Goal: Task Accomplishment & Management: Use online tool/utility

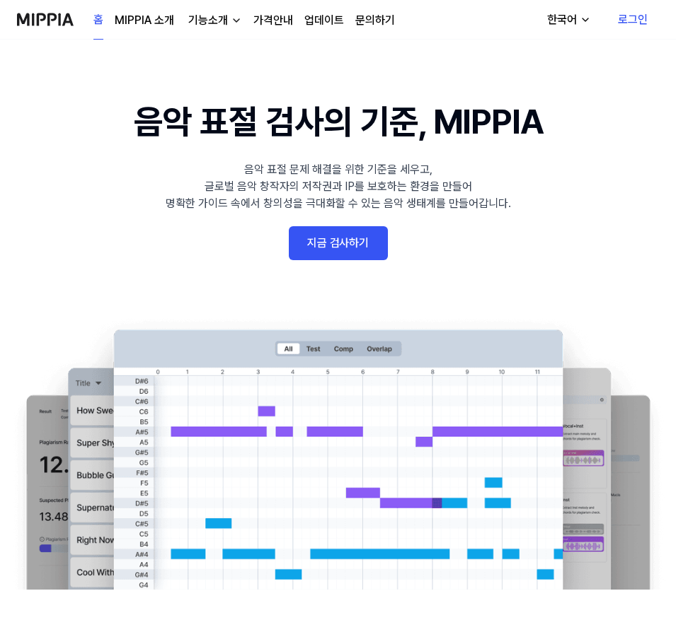
click at [637, 15] on link "로그인" at bounding box center [632, 20] width 52 height 40
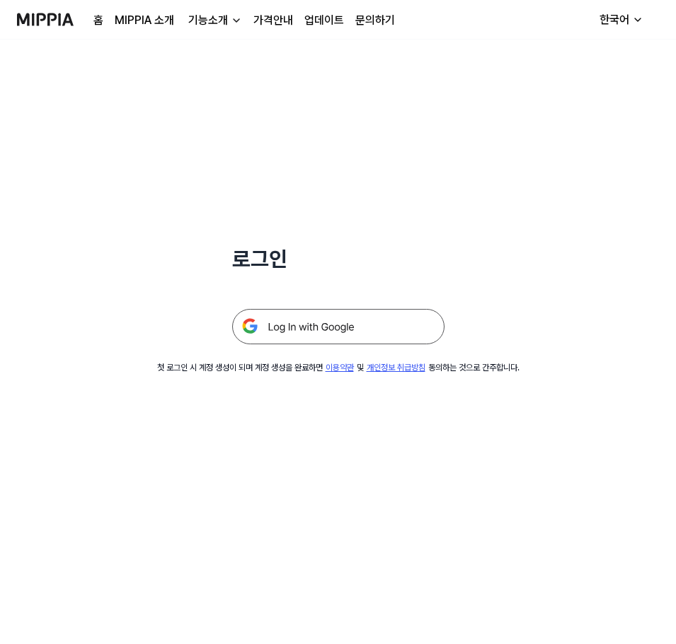
click at [380, 321] on img at bounding box center [338, 326] width 212 height 35
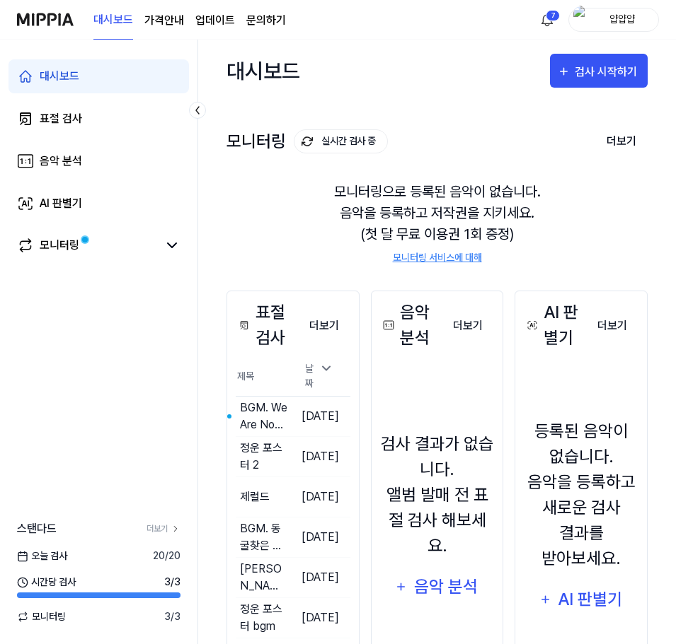
scroll to position [108, 0]
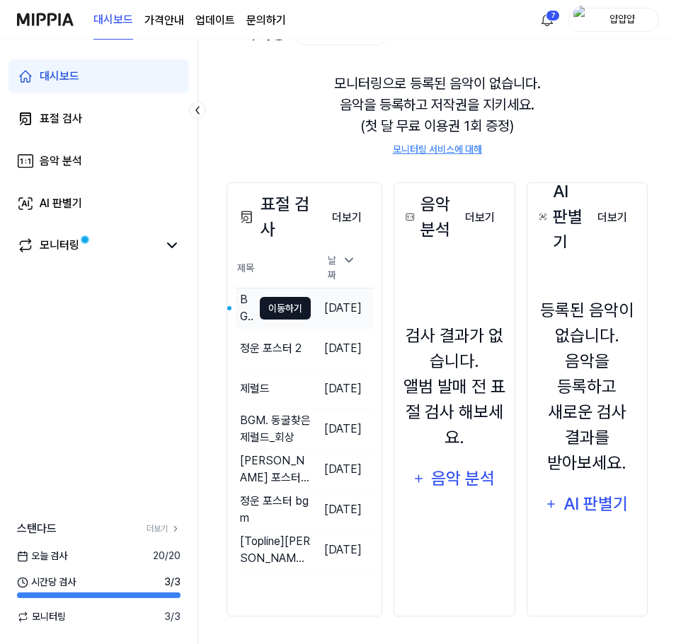
click at [271, 303] on button "이동하기" at bounding box center [285, 308] width 51 height 23
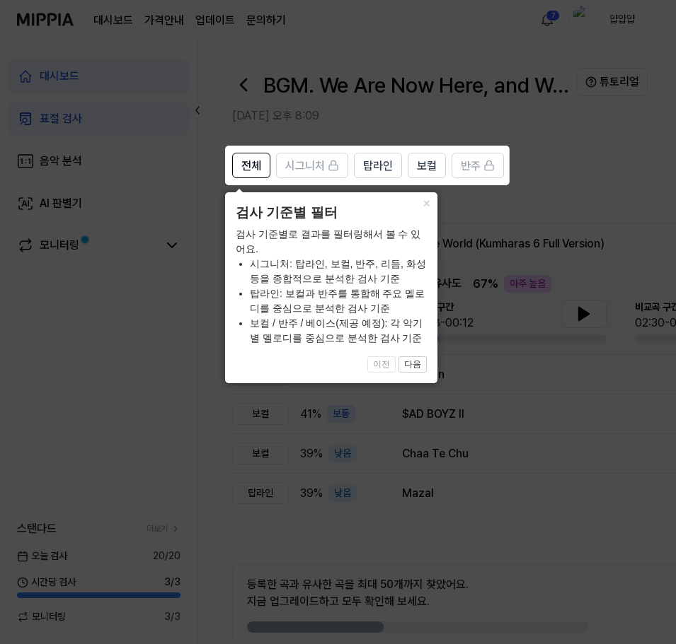
click at [477, 224] on icon at bounding box center [340, 322] width 681 height 644
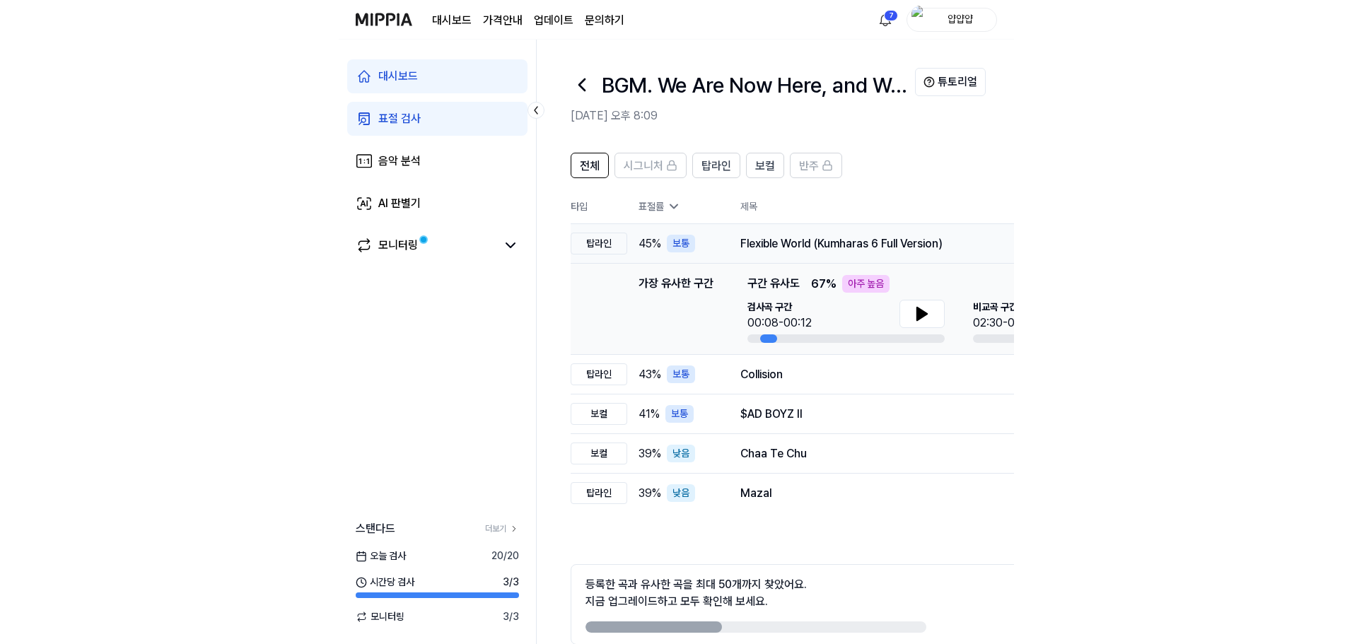
scroll to position [69, 0]
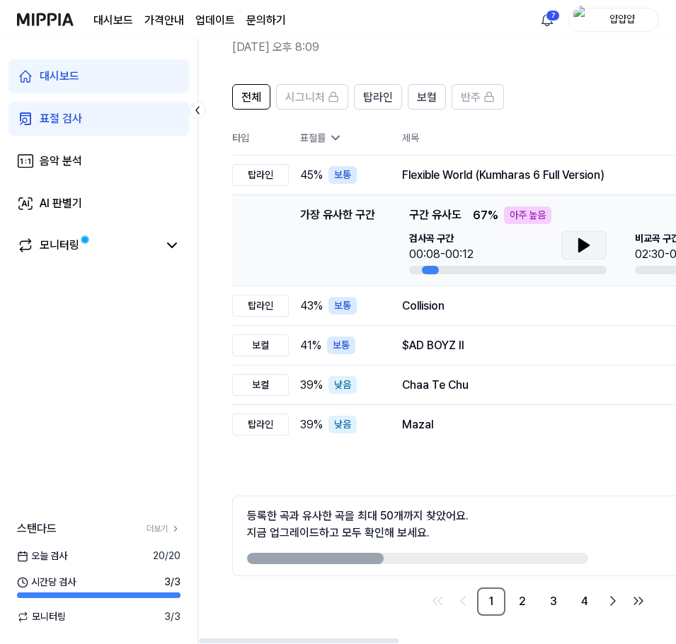
click at [593, 248] on button at bounding box center [583, 245] width 45 height 28
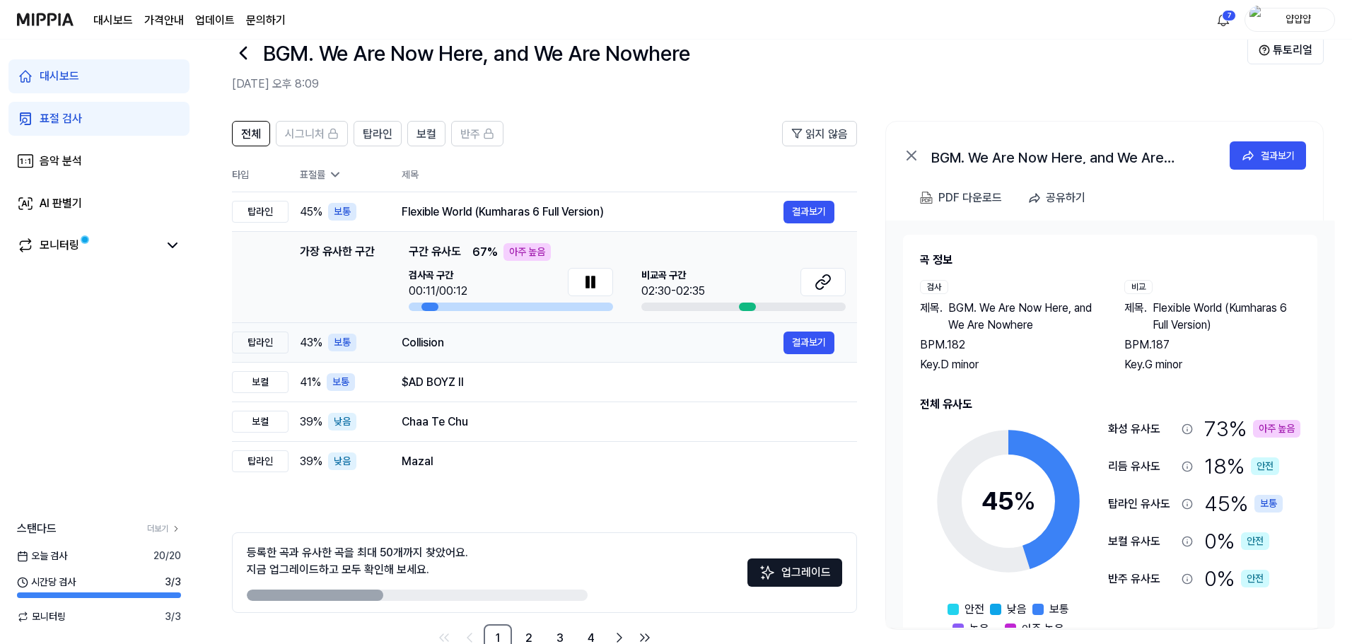
scroll to position [0, 0]
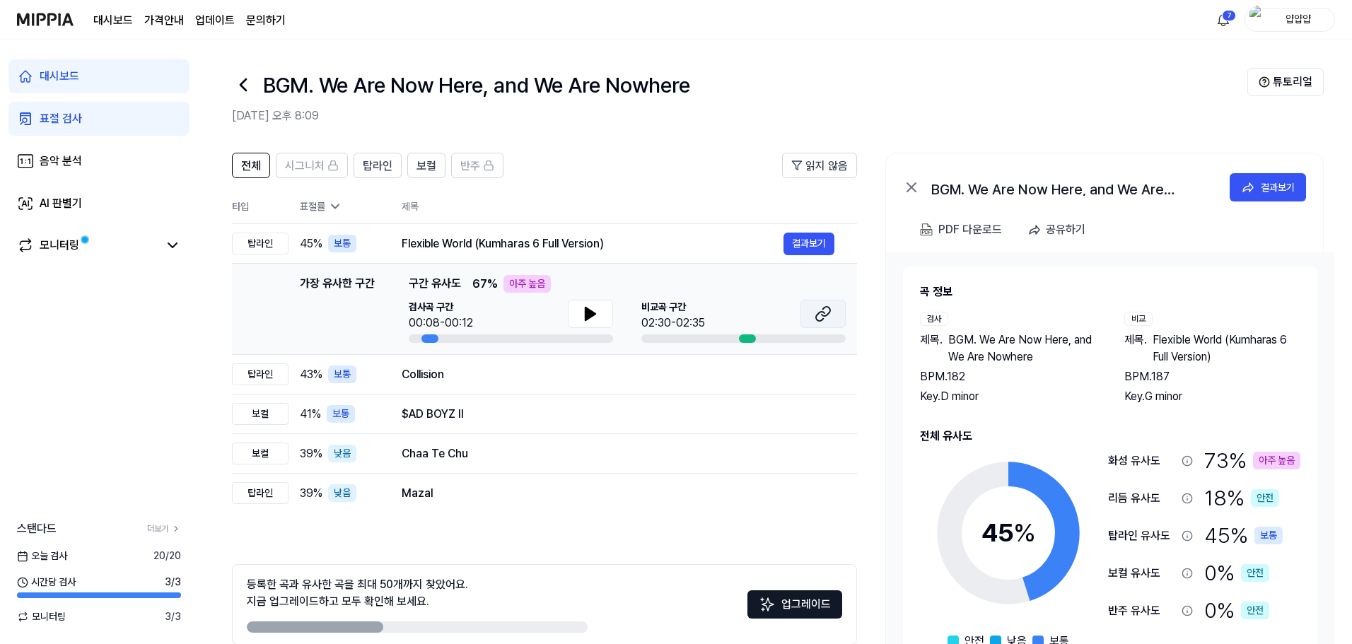
click at [680, 312] on button at bounding box center [823, 314] width 45 height 28
click at [680, 175] on header "전체 시그니처 탑라인 보컬 반주 읽지 않음" at bounding box center [544, 171] width 625 height 37
click at [246, 87] on icon at bounding box center [243, 85] width 23 height 23
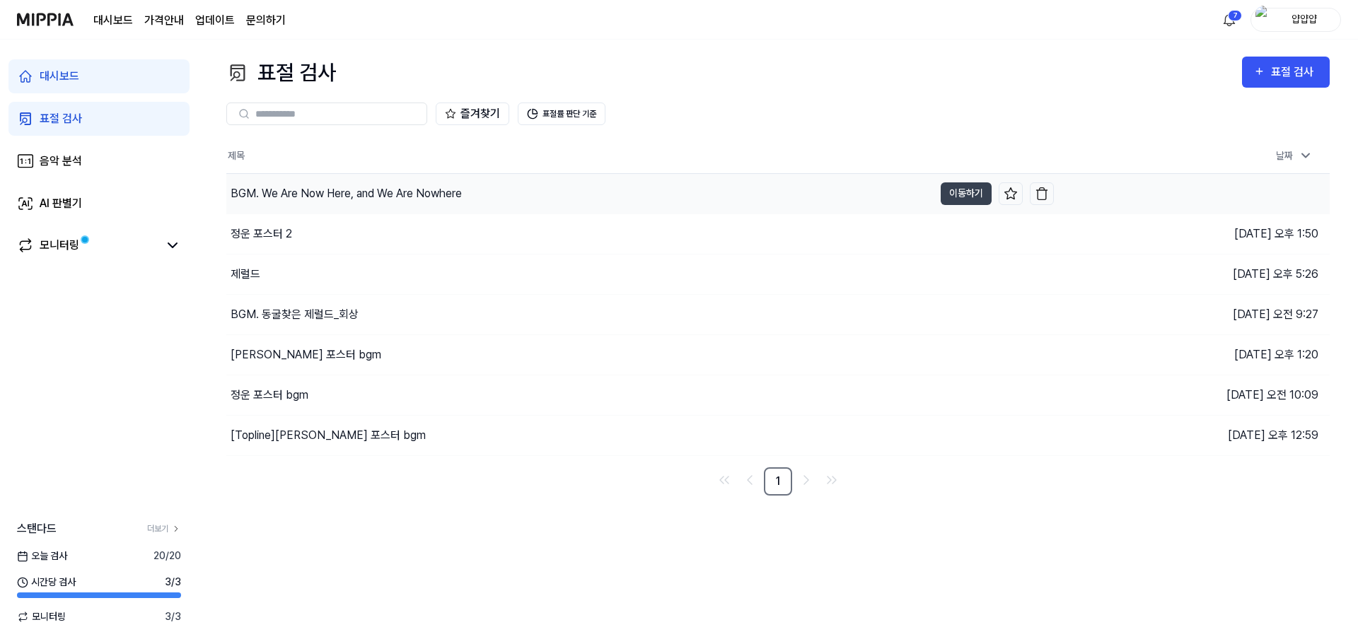
click at [463, 200] on div "BGM. We Are Now Here, and We Are Nowhere" at bounding box center [579, 194] width 707 height 40
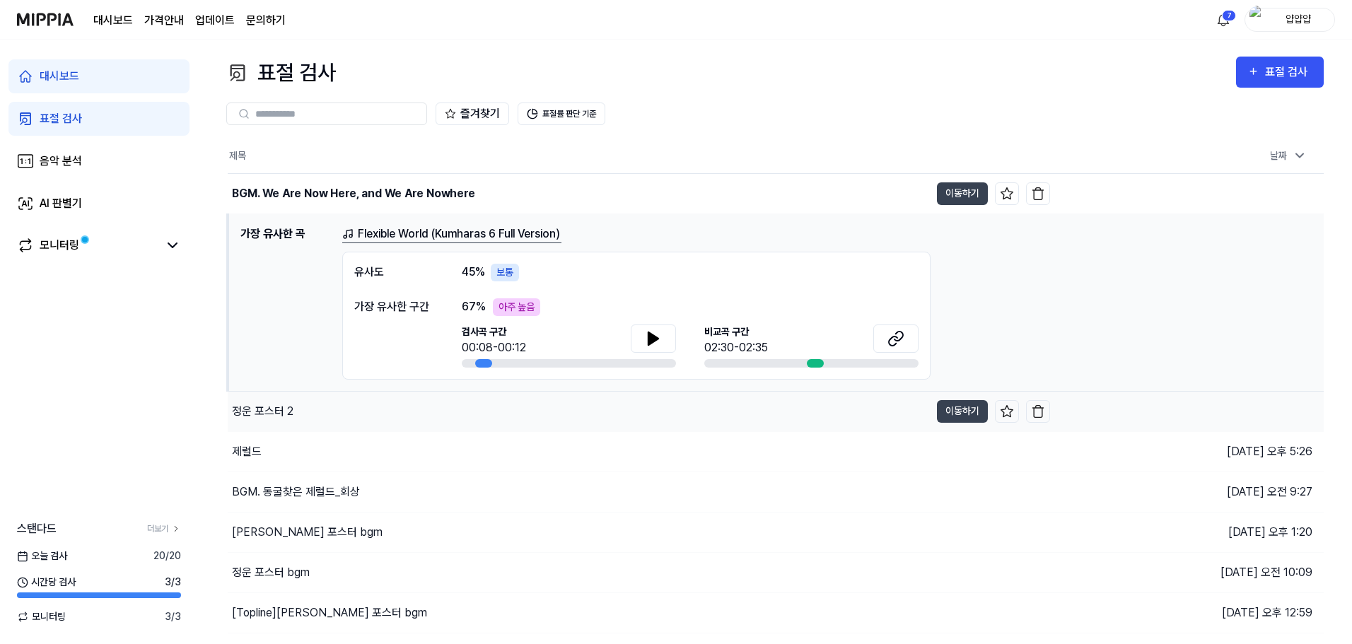
click at [456, 408] on div "정운 포스터 2" at bounding box center [579, 412] width 702 height 40
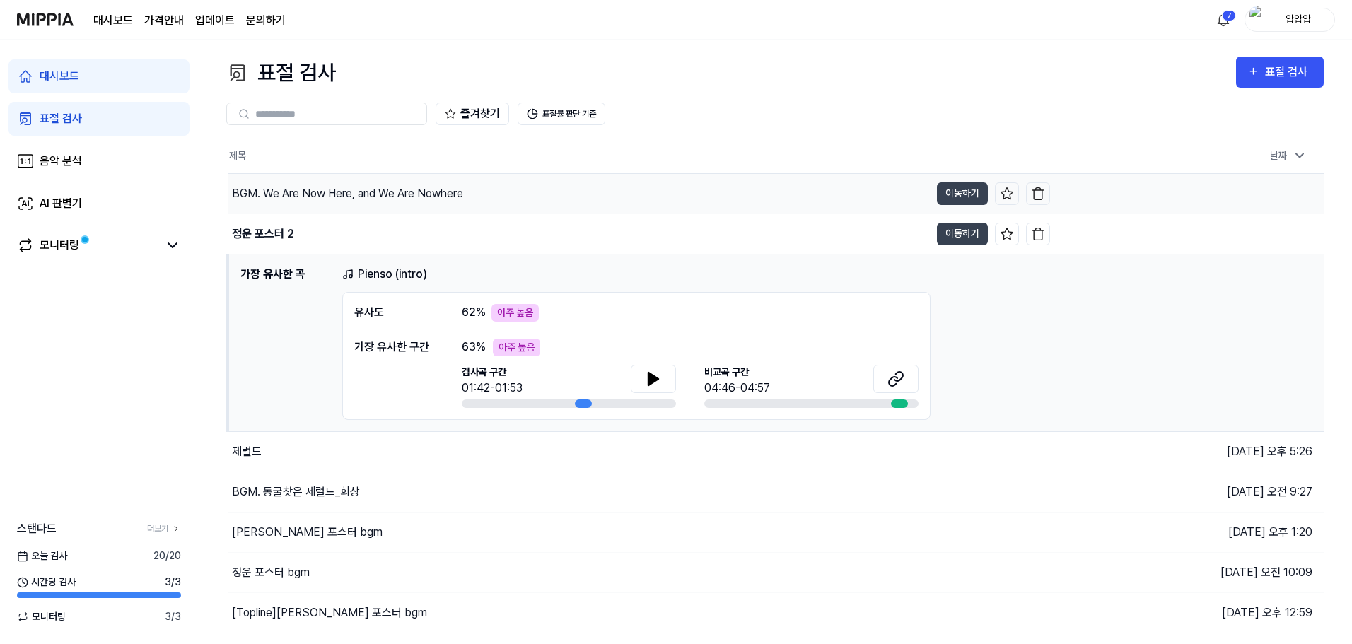
click at [503, 195] on div "BGM. We Are Now Here, and We Are Nowhere" at bounding box center [579, 194] width 702 height 40
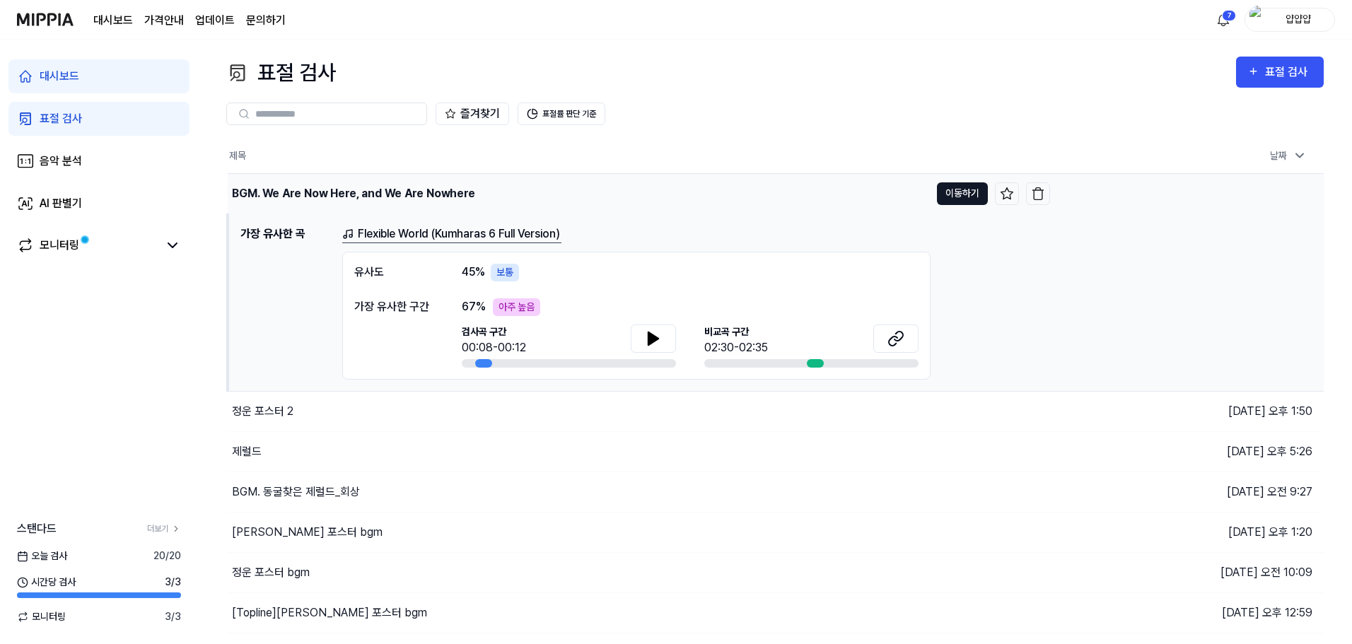
click at [680, 197] on button "이동하기" at bounding box center [962, 193] width 51 height 23
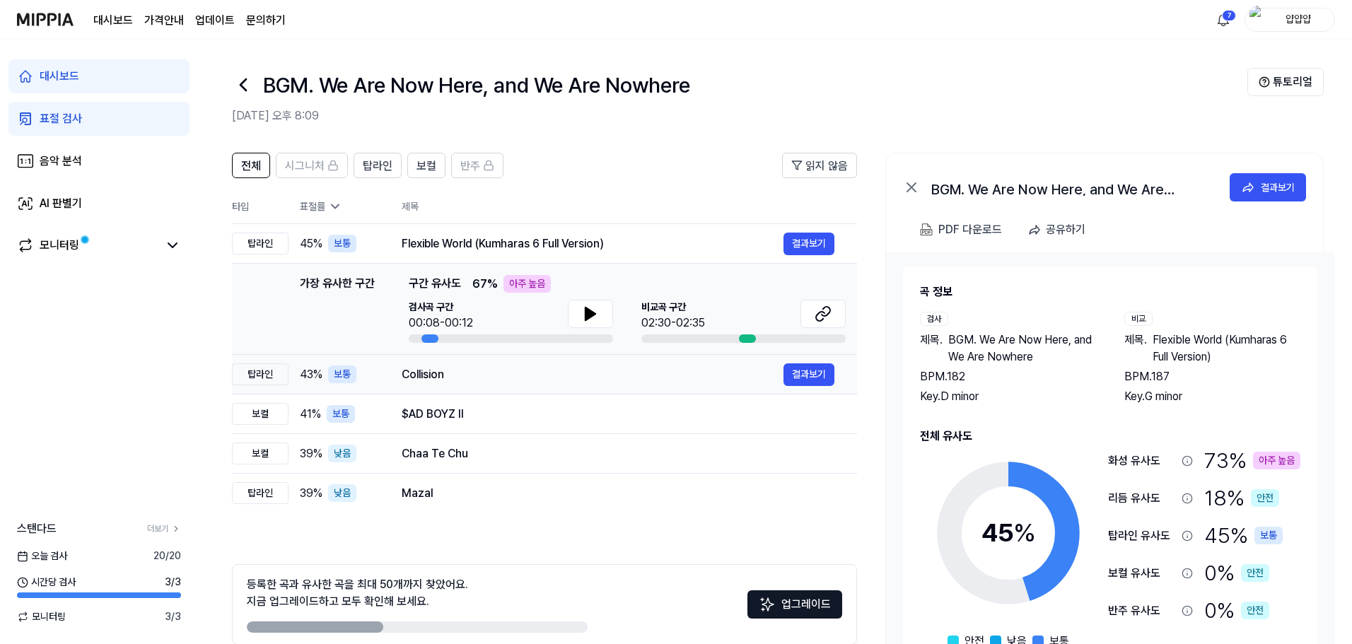
click at [579, 378] on div "Collision" at bounding box center [593, 374] width 382 height 17
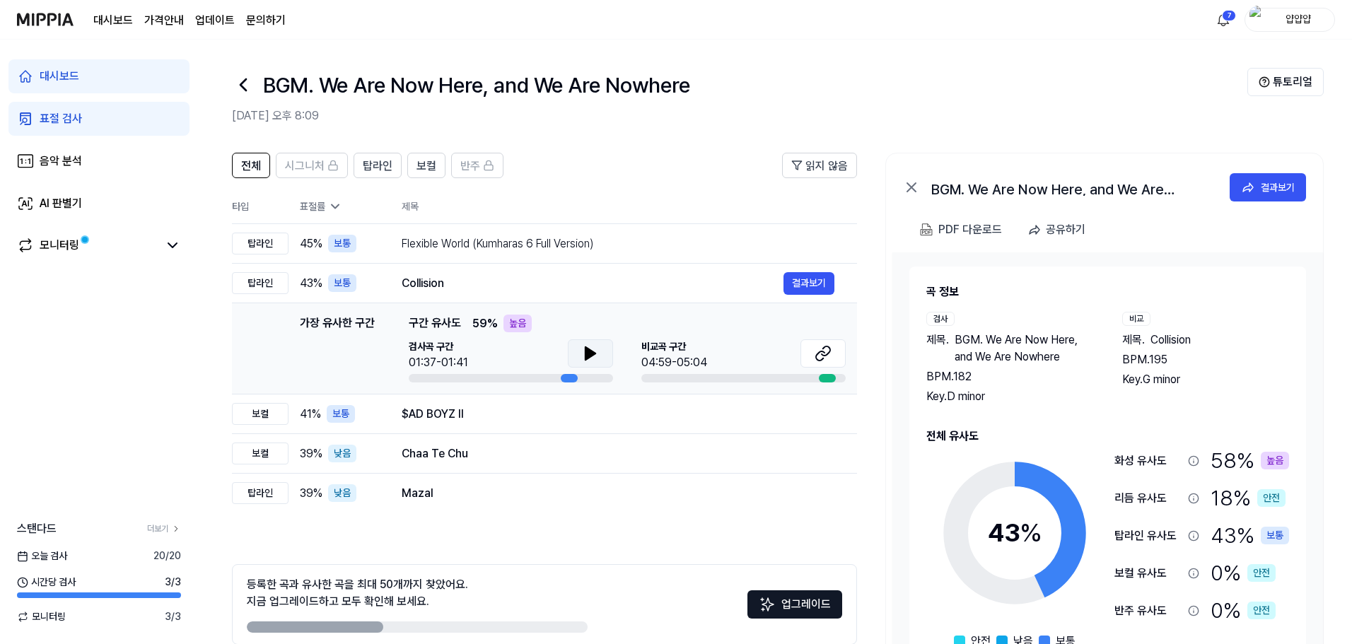
click at [607, 351] on button at bounding box center [590, 354] width 45 height 28
click at [680, 344] on button at bounding box center [823, 354] width 45 height 28
click at [680, 412] on button "결과보기" at bounding box center [809, 414] width 51 height 23
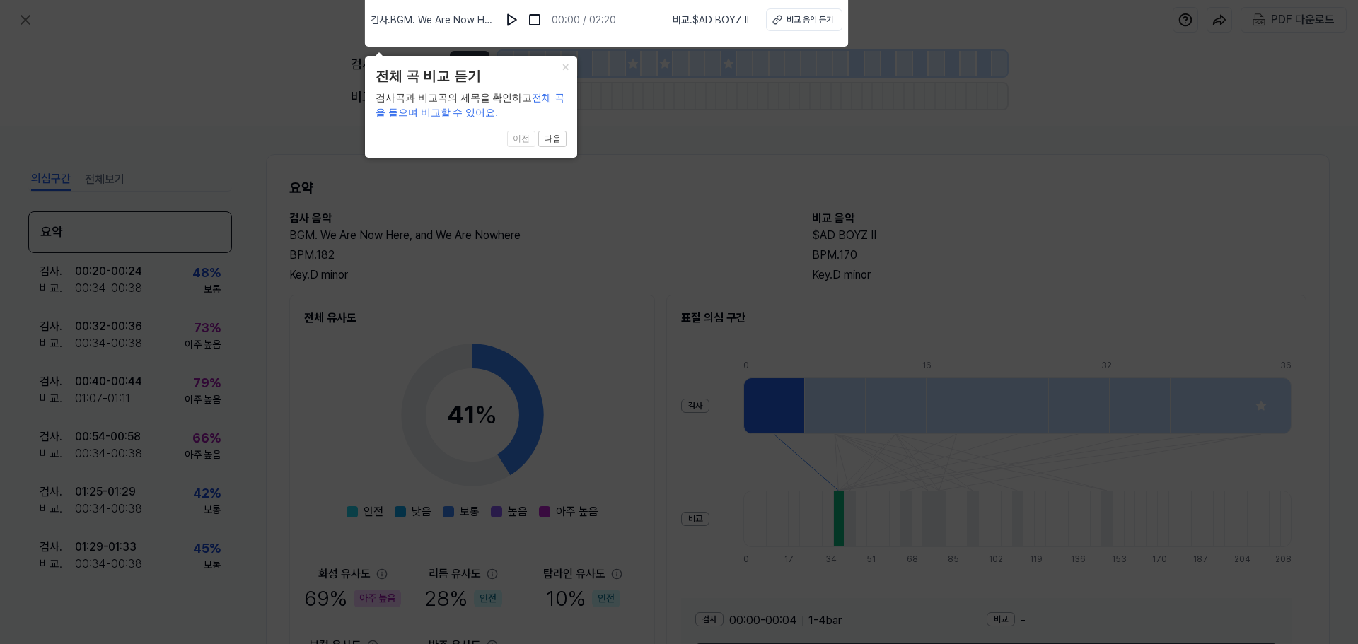
click at [653, 166] on icon at bounding box center [679, 318] width 1358 height 651
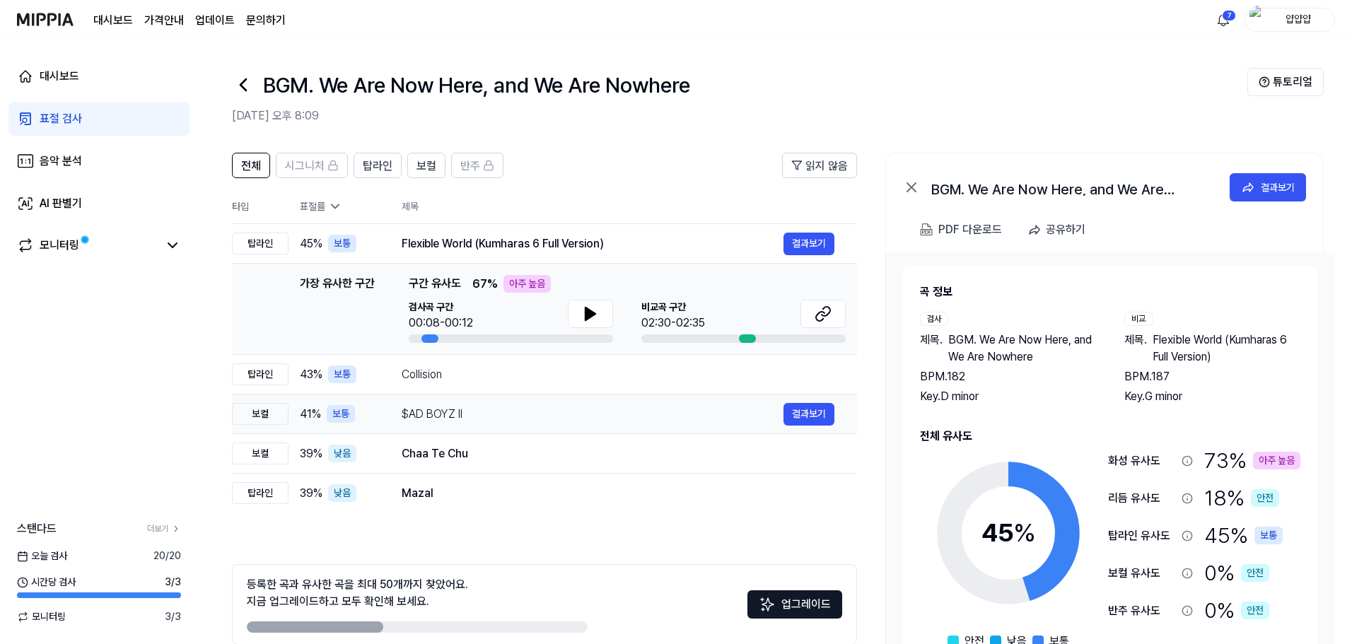
click at [451, 419] on div "$AD BOYZ II" at bounding box center [593, 414] width 382 height 17
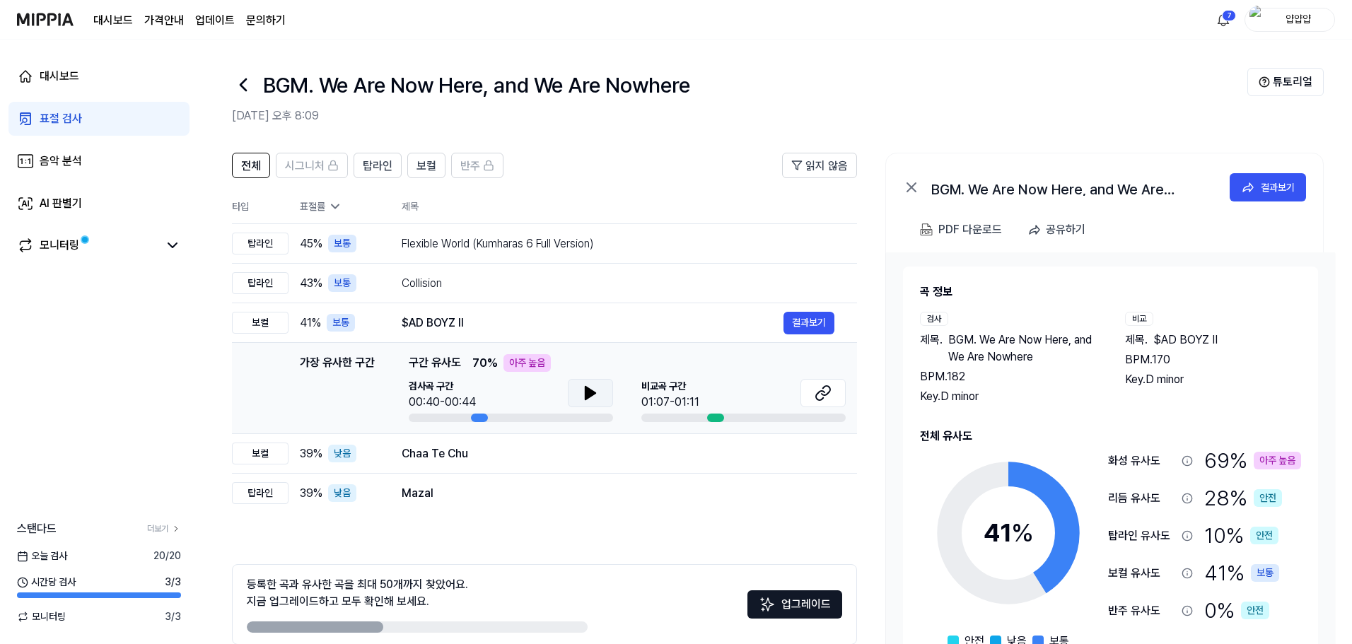
click at [568, 393] on button at bounding box center [590, 393] width 45 height 28
click at [608, 388] on button at bounding box center [590, 393] width 45 height 28
click at [680, 389] on button at bounding box center [823, 393] width 45 height 28
click at [680, 458] on button "결과보기" at bounding box center [809, 454] width 51 height 23
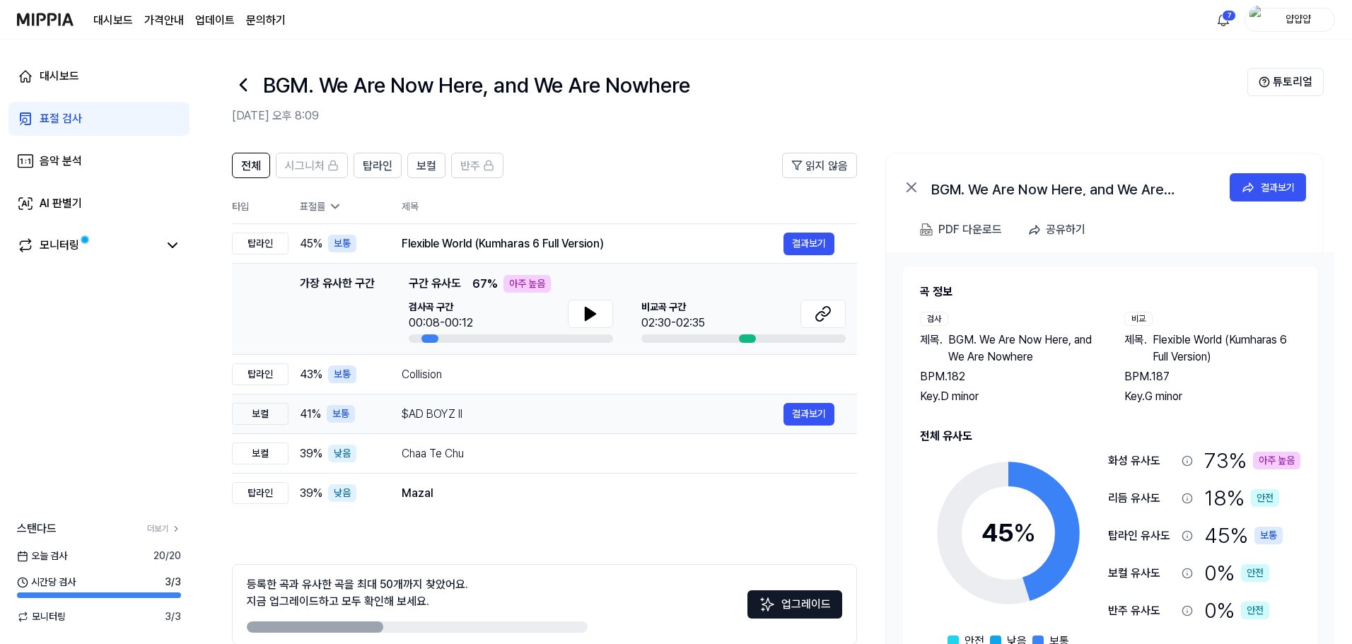
click at [514, 417] on div "$AD BOYZ II" at bounding box center [593, 414] width 382 height 17
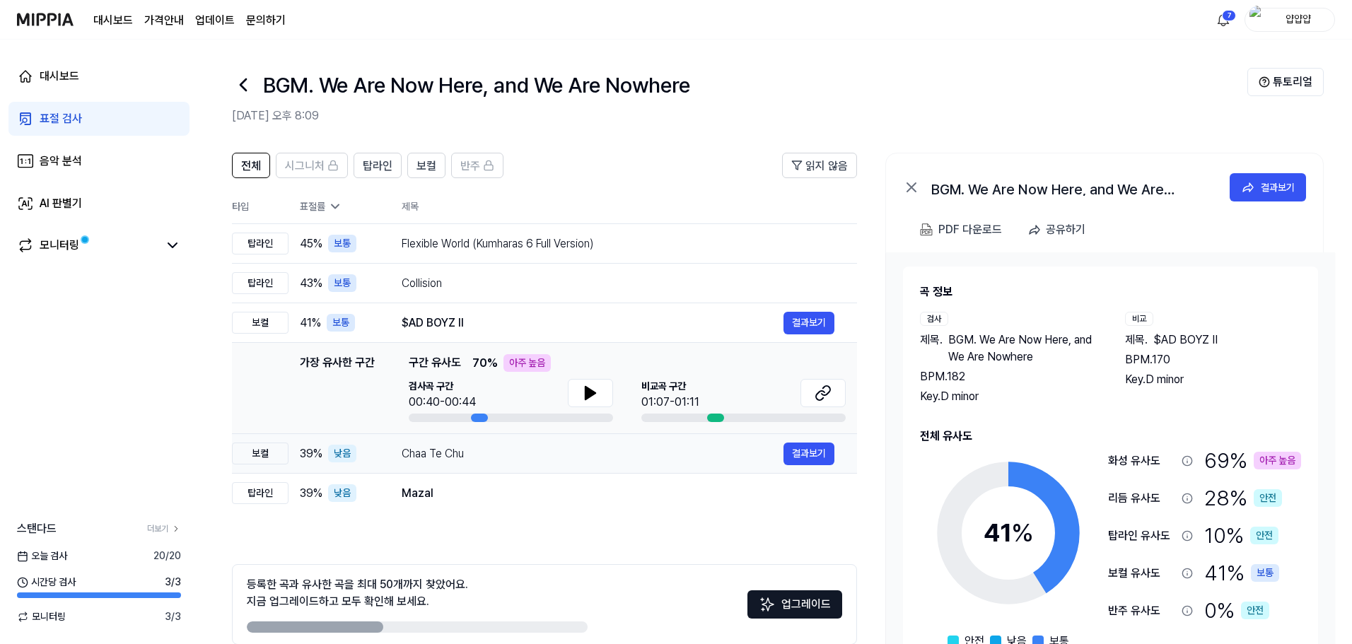
click at [490, 454] on div "Chaa Te Chu" at bounding box center [593, 454] width 382 height 17
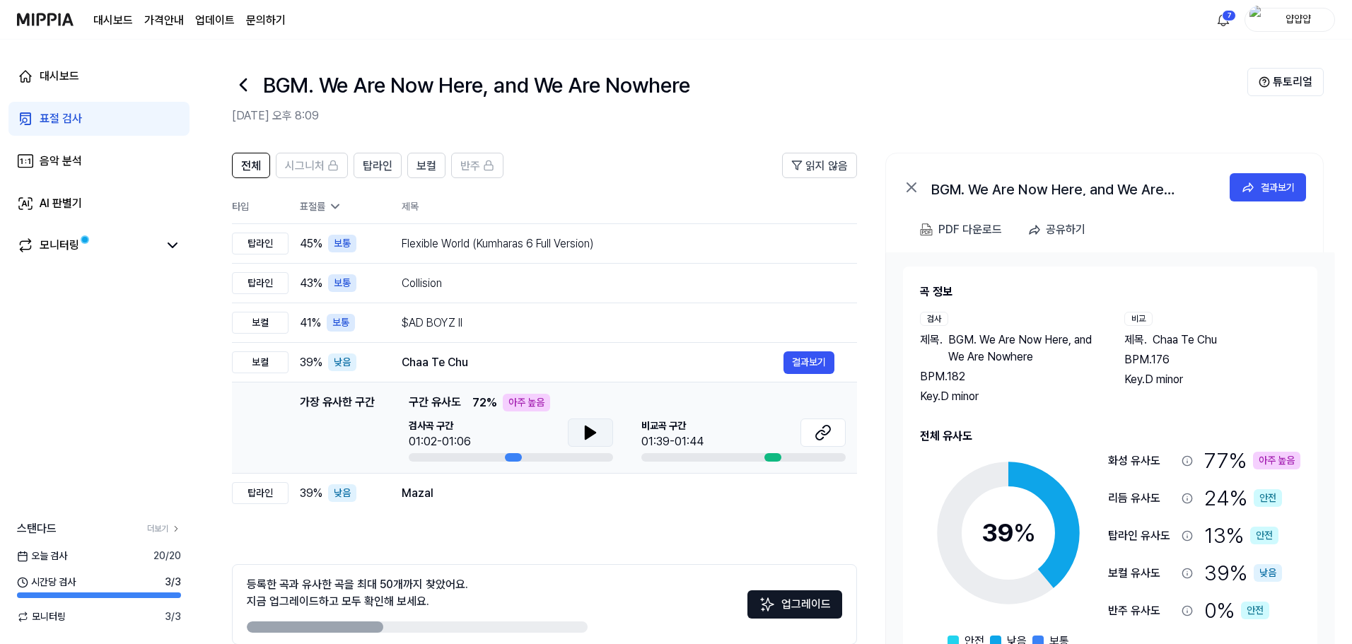
click at [578, 424] on button at bounding box center [590, 433] width 45 height 28
click at [596, 431] on icon at bounding box center [590, 432] width 17 height 17
click at [680, 433] on button at bounding box center [823, 433] width 45 height 28
click at [429, 491] on div "Mazal" at bounding box center [593, 493] width 382 height 17
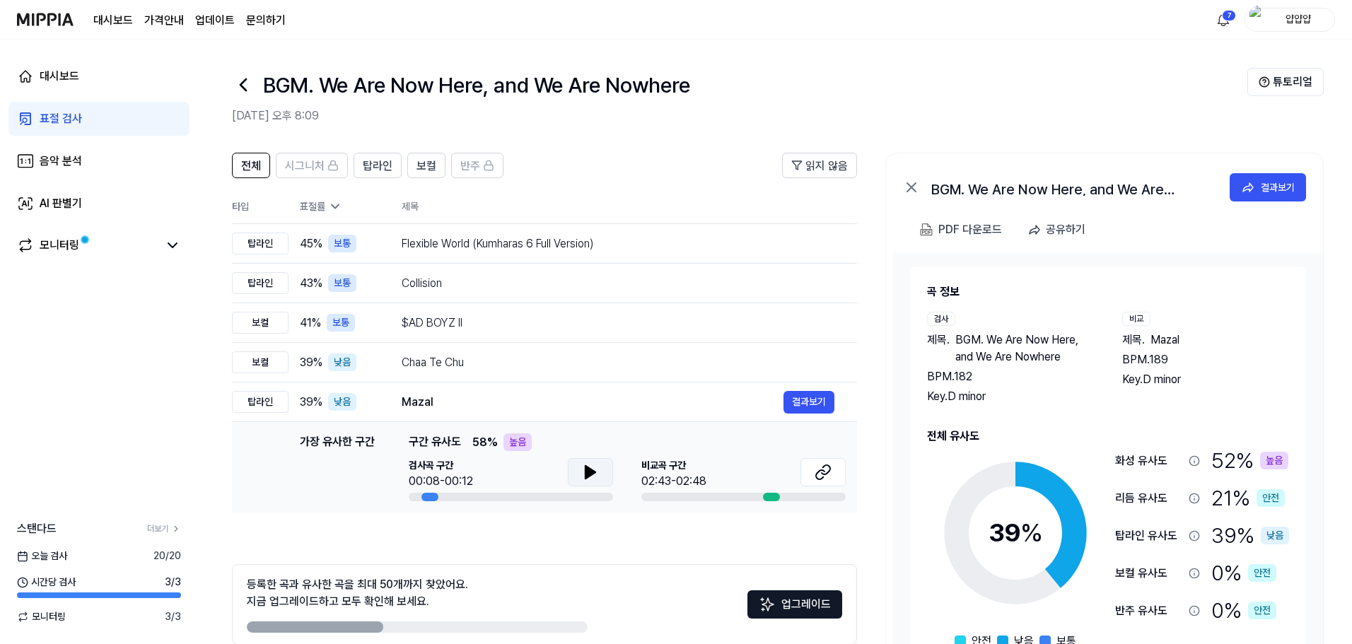
click at [601, 482] on button at bounding box center [590, 472] width 45 height 28
click at [680, 477] on button at bounding box center [823, 472] width 45 height 28
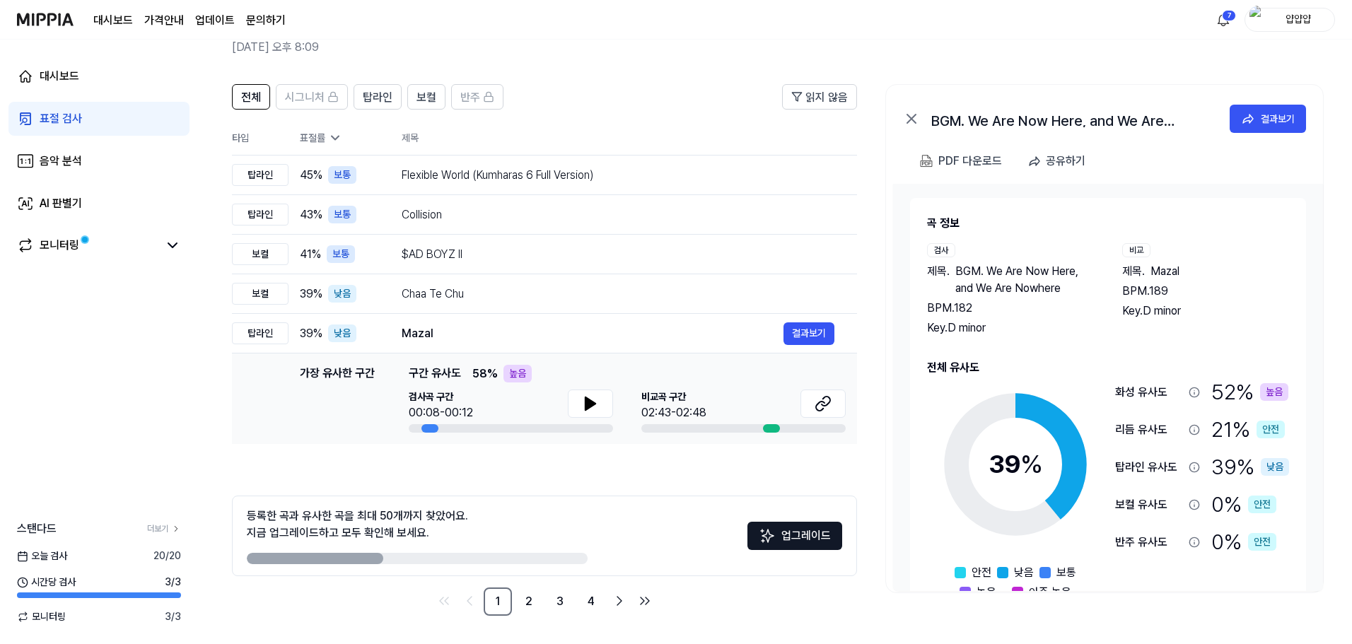
click at [680, 530] on img at bounding box center [767, 536] width 17 height 17
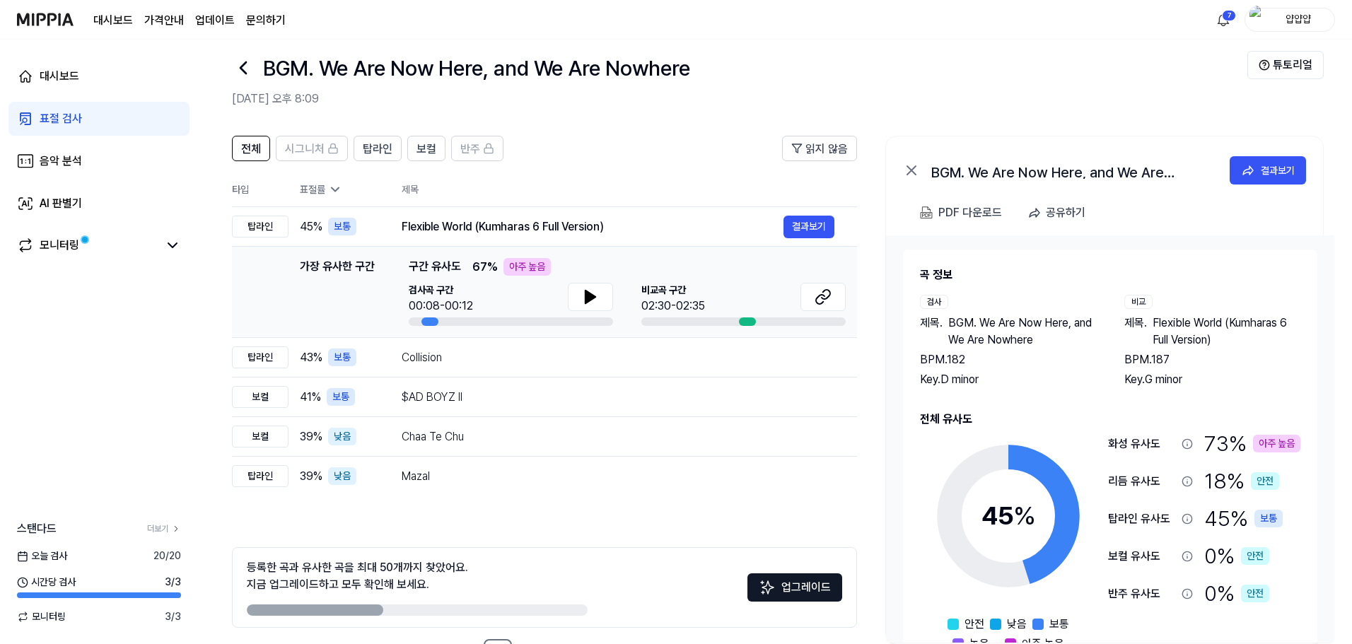
scroll to position [0, 0]
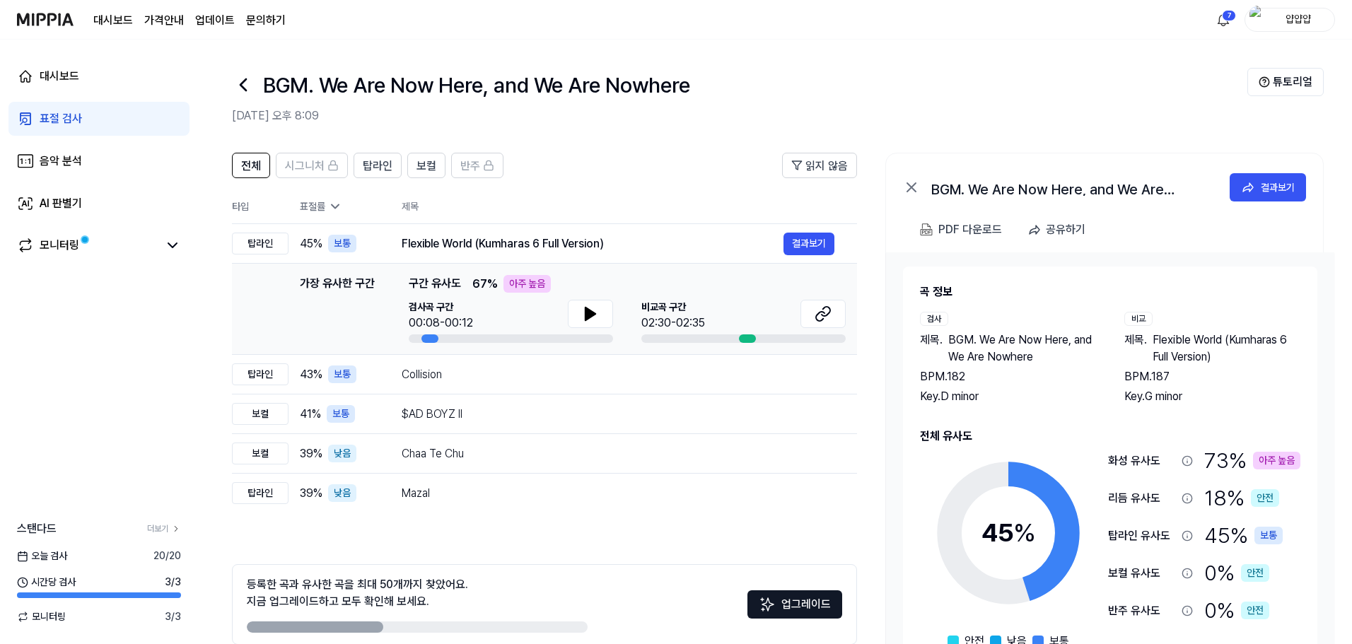
click at [240, 88] on icon at bounding box center [243, 85] width 23 height 23
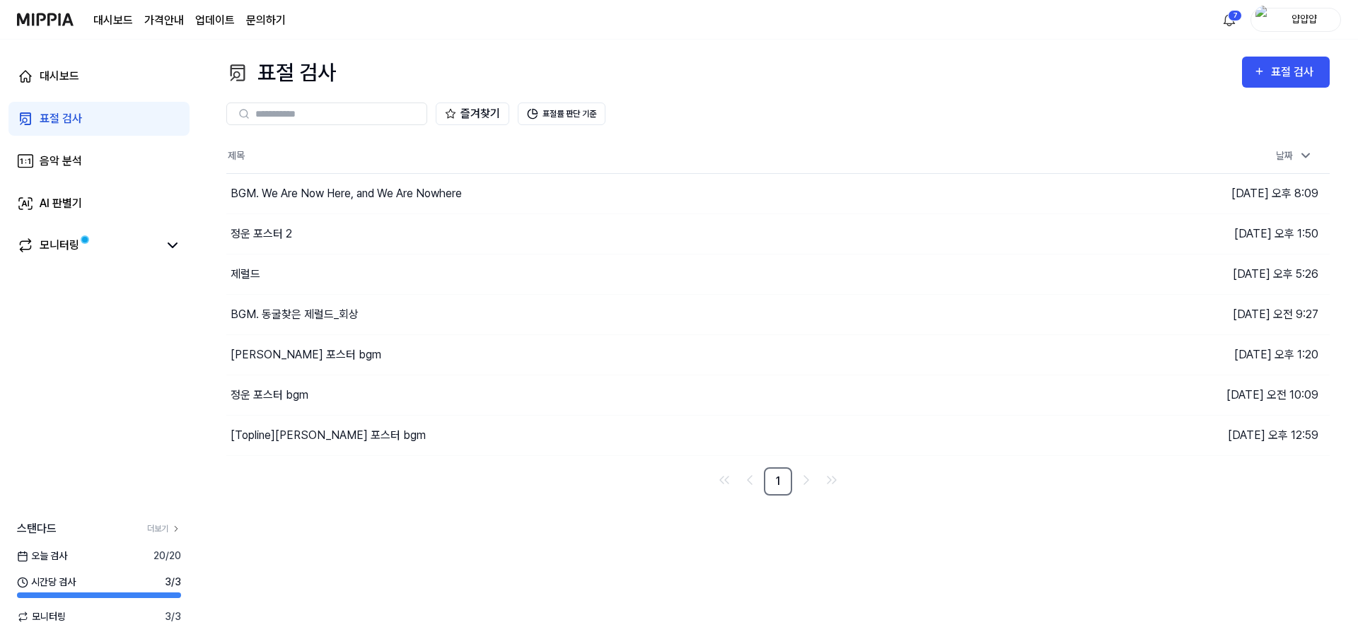
click at [323, 533] on div "표절 검사 표절 검사 표절 검사 음악 분석 AI 판별기 즐겨찾기 표절률 판단 기준 제목 날짜 BGM. We Are Now Here, and W…" at bounding box center [778, 342] width 1160 height 605
click at [680, 572] on div "표절 검사 표절 검사 표절 검사 음악 분석 AI 판별기 즐겨찾기 표절률 판단 기준 제목 날짜 BGM. We Are Now Here, and W…" at bounding box center [778, 342] width 1160 height 605
click at [680, 596] on div "표절 검사 표절 검사 표절 검사 음악 분석 AI 판별기 즐겨찾기 표절률 판단 기준 제목 날짜 BGM. We Are Now Here, and W…" at bounding box center [778, 342] width 1160 height 605
click at [270, 28] on link "문의하기" at bounding box center [266, 20] width 40 height 17
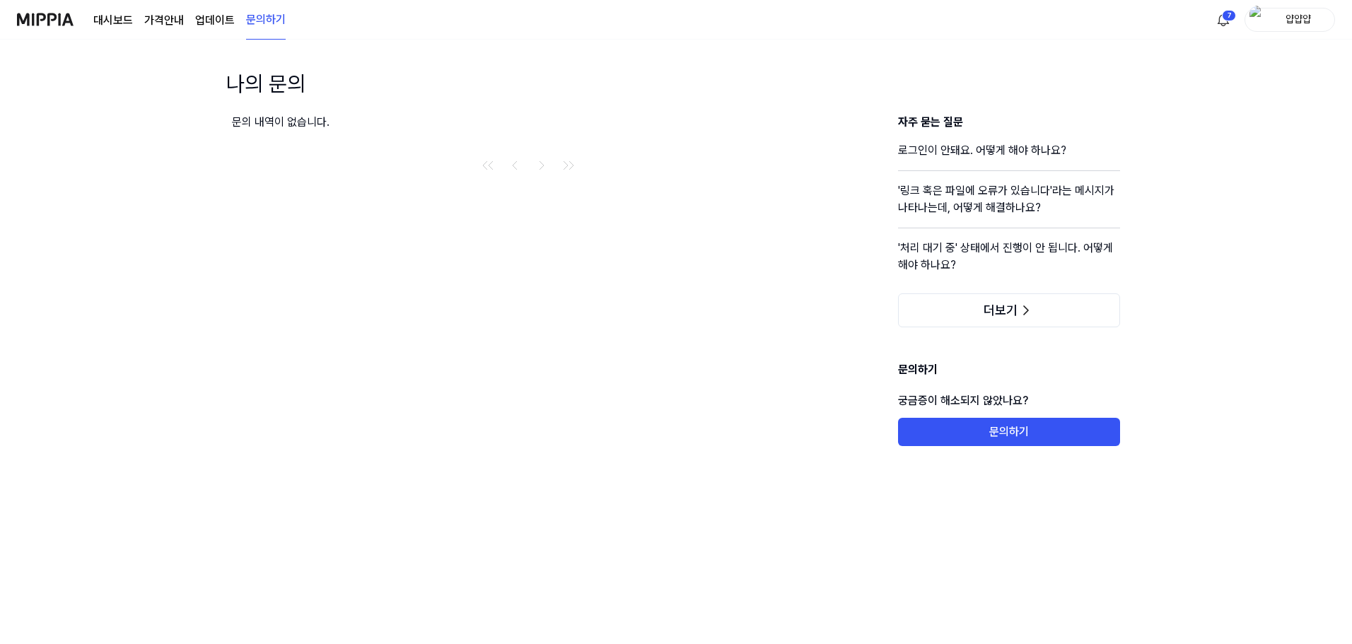
click at [436, 112] on header "나의 문의" at bounding box center [676, 91] width 945 height 46
click at [680, 369] on div "문의 내역이 없습니다. 자주 묻는 질문 로그인이 안돼요. 어떻게 해야 하나요? '링크 혹은 파일에 오류가 있습니다'라는 메시지가 나타나는데, …" at bounding box center [676, 310] width 945 height 393
